Goal: Task Accomplishment & Management: Complete application form

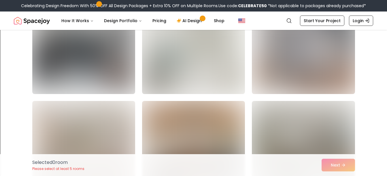
scroll to position [1168, 0]
click at [66, 60] on img at bounding box center [83, 48] width 103 height 92
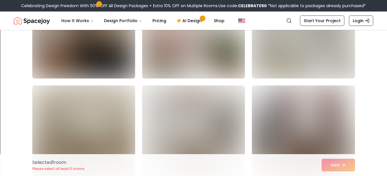
scroll to position [1386, 0]
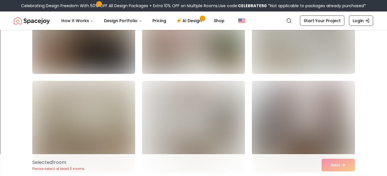
click at [333, 51] on img at bounding box center [303, 28] width 103 height 92
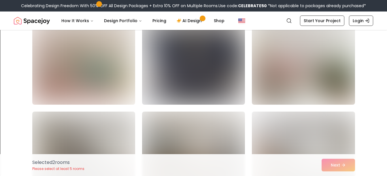
click at [174, 66] on img at bounding box center [193, 59] width 103 height 92
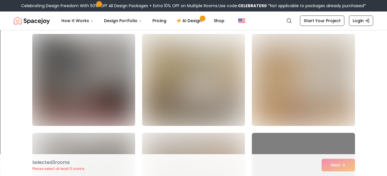
scroll to position [2326, 0]
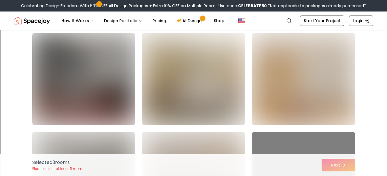
click at [348, 169] on div "Selected 3 room s Please select at least 5 rooms Next" at bounding box center [194, 166] width 332 height 22
click at [346, 167] on div "Selected 3 room s Please select at least 5 rooms Next" at bounding box center [194, 166] width 332 height 22
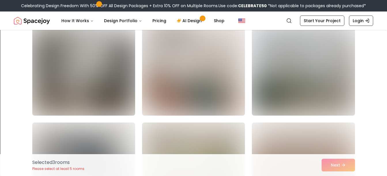
scroll to position [2540, 0]
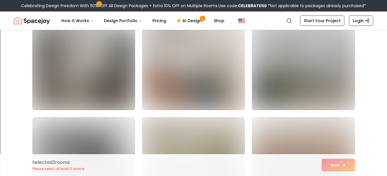
click at [298, 67] on img at bounding box center [303, 64] width 103 height 92
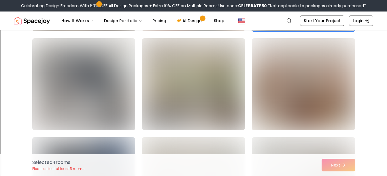
scroll to position [2631, 0]
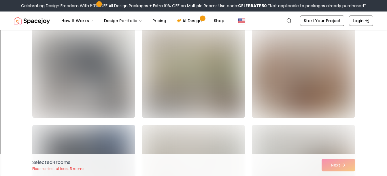
click at [331, 21] on link "Start Your Project" at bounding box center [322, 21] width 44 height 10
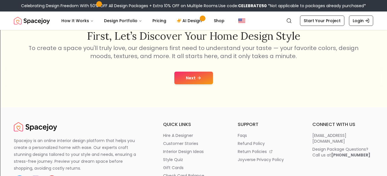
scroll to position [100, 0]
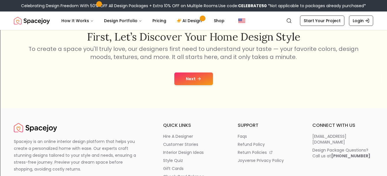
click at [187, 77] on button "Next" at bounding box center [193, 79] width 39 height 13
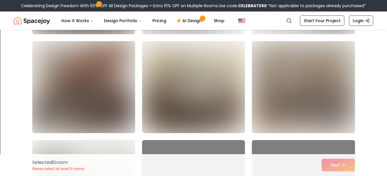
scroll to position [236, 0]
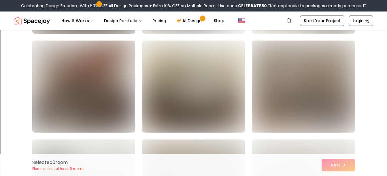
click at [104, 86] on img at bounding box center [83, 87] width 103 height 92
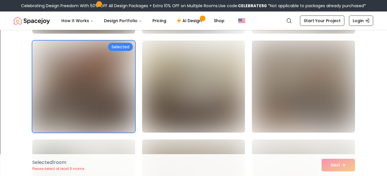
click at [307, 108] on img at bounding box center [303, 87] width 103 height 92
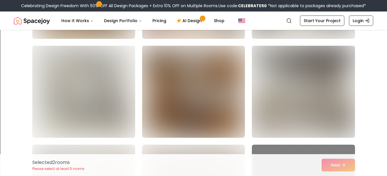
scroll to position [529, 0]
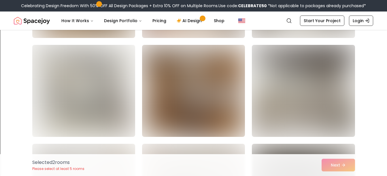
click at [222, 119] on img at bounding box center [193, 91] width 103 height 92
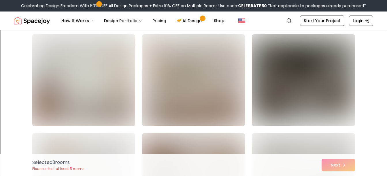
scroll to position [653, 0]
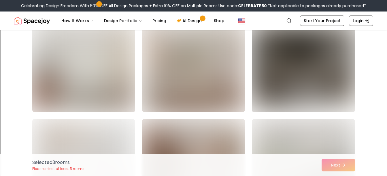
click at [214, 87] on img at bounding box center [193, 66] width 103 height 92
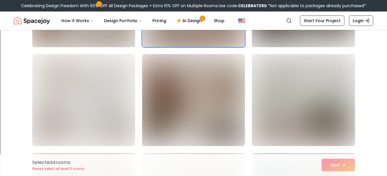
scroll to position [722, 0]
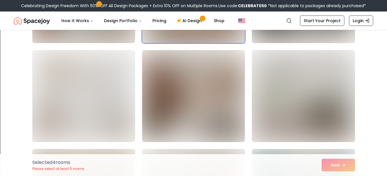
click at [213, 106] on img at bounding box center [193, 96] width 103 height 92
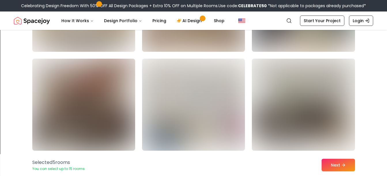
scroll to position [913, 0]
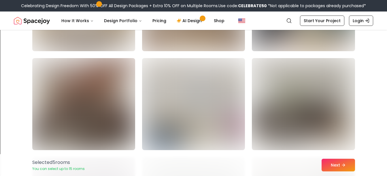
click at [42, 95] on img at bounding box center [83, 104] width 103 height 92
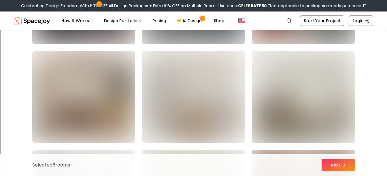
click at [49, 106] on img at bounding box center [83, 97] width 103 height 92
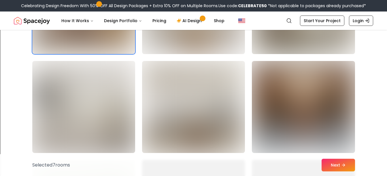
click at [312, 117] on img at bounding box center [303, 107] width 103 height 92
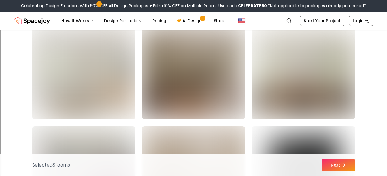
scroll to position [1641, 0]
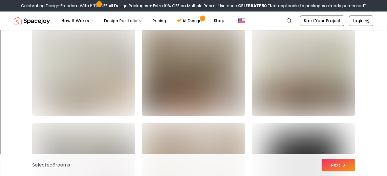
click at [211, 87] on img at bounding box center [193, 70] width 103 height 92
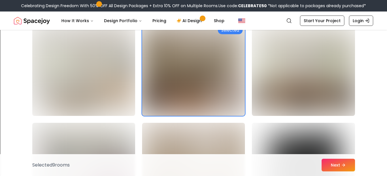
click at [224, 86] on img at bounding box center [193, 70] width 103 height 92
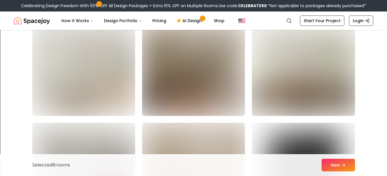
click at [291, 83] on img at bounding box center [303, 70] width 103 height 92
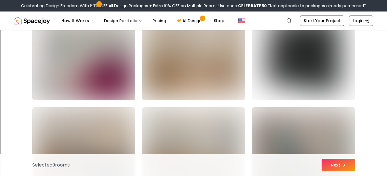
scroll to position [1758, 0]
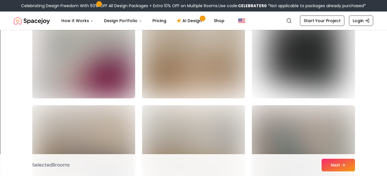
click at [217, 71] on img at bounding box center [193, 52] width 103 height 92
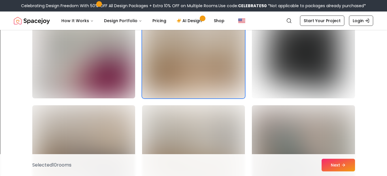
click at [349, 168] on button "Next" at bounding box center [338, 165] width 33 height 13
